Goal: Information Seeking & Learning: Learn about a topic

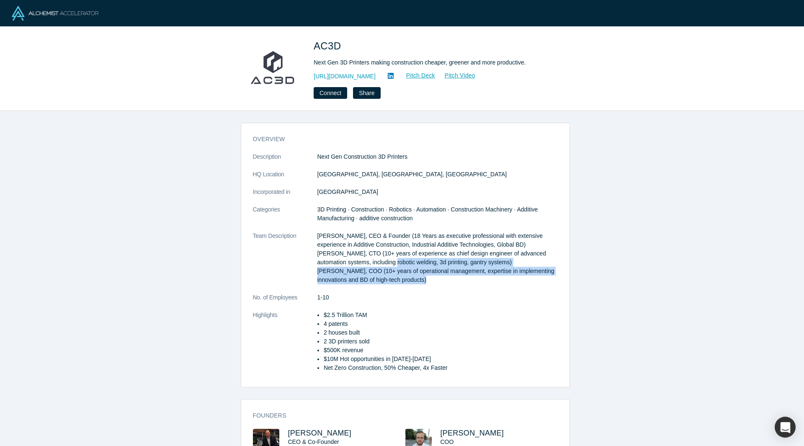
drag, startPoint x: 462, startPoint y: 284, endPoint x: 394, endPoint y: 266, distance: 70.5
click at [395, 266] on p "[PERSON_NAME], CEO & Founder (18 Years as executive professional with extensive…" at bounding box center [437, 258] width 240 height 53
click at [394, 266] on p "[PERSON_NAME], CEO & Founder (18 Years as executive professional with extensive…" at bounding box center [437, 258] width 240 height 53
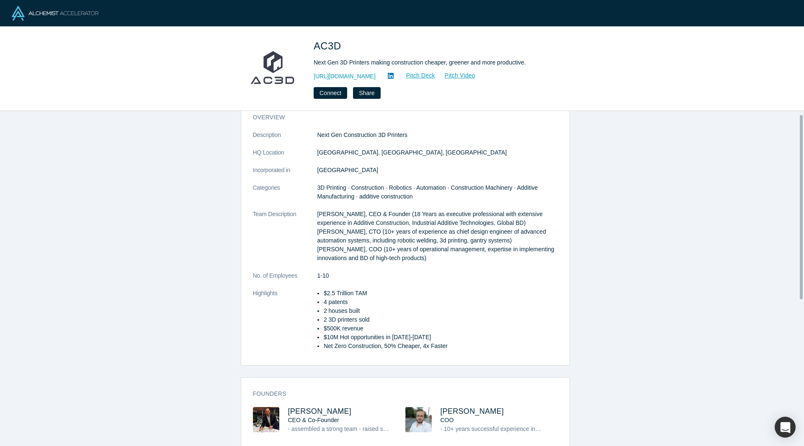
scroll to position [42, 0]
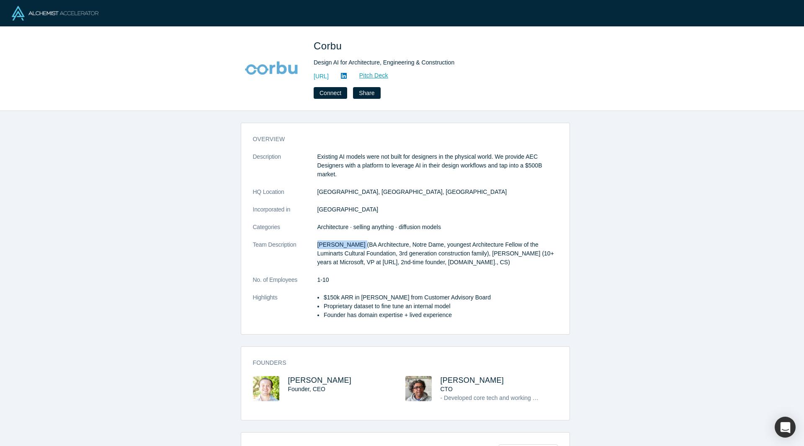
drag, startPoint x: 312, startPoint y: 244, endPoint x: 351, endPoint y: 245, distance: 39.0
click at [351, 245] on dl "Description Existing AI models were not built for designers in the physical wor…" at bounding box center [405, 240] width 305 height 176
click at [351, 245] on p "[PERSON_NAME] (BA Architecture, Notre Dame, youngest Architecture Fellow of the…" at bounding box center [437, 253] width 240 height 26
